Goal: Task Accomplishment & Management: Use online tool/utility

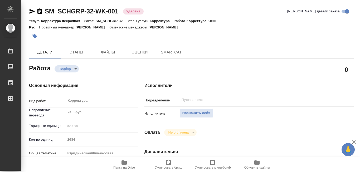
type textarea "x"
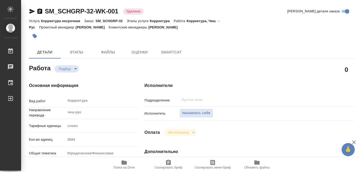
type textarea "x"
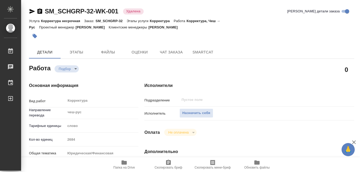
type textarea "x"
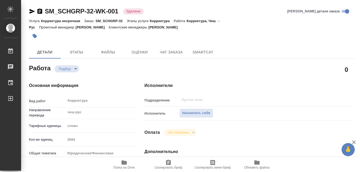
click at [124, 162] on icon "button" at bounding box center [124, 163] width 5 height 4
type textarea "x"
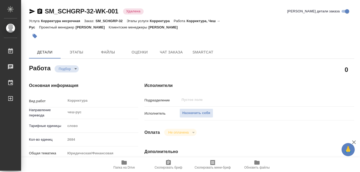
type textarea "x"
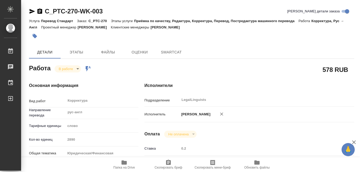
type textarea "x"
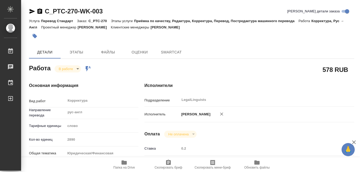
type textarea "x"
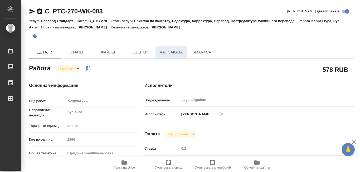
type textarea "x"
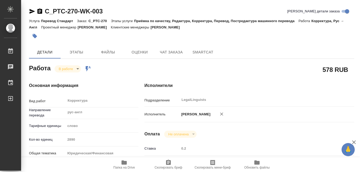
type textarea "x"
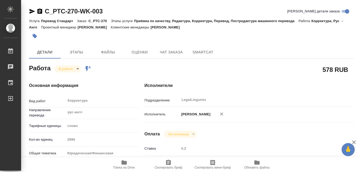
scroll to position [26, 0]
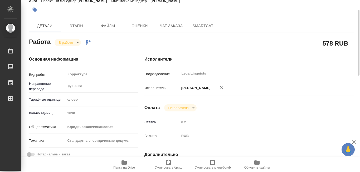
click at [126, 162] on icon "button" at bounding box center [124, 163] width 5 height 4
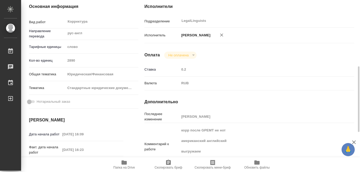
scroll to position [105, 0]
